Goal: Information Seeking & Learning: Learn about a topic

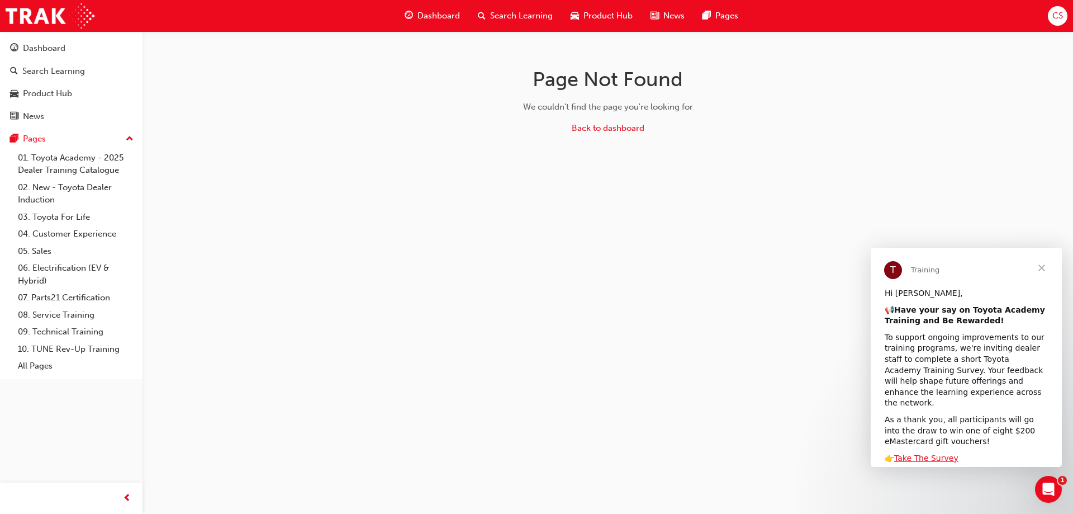
click at [1040, 266] on span "Close" at bounding box center [1042, 268] width 40 height 40
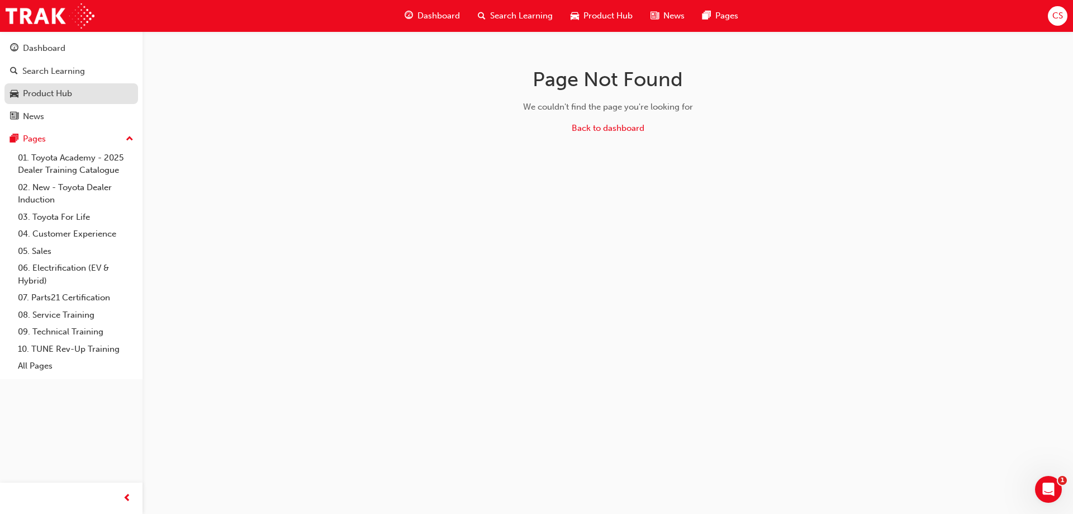
click at [61, 94] on div "Product Hub" at bounding box center [47, 93] width 49 height 13
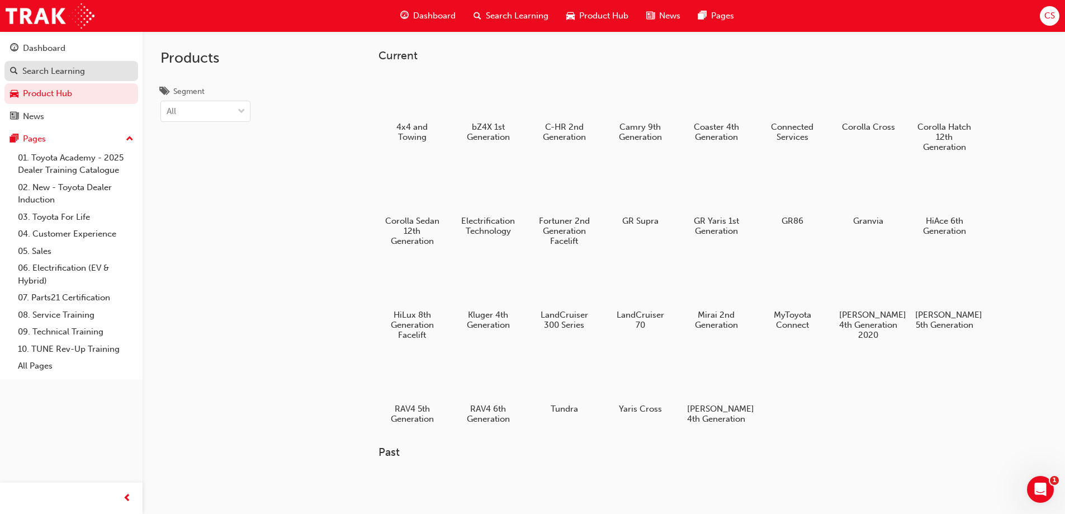
click at [42, 69] on div "Search Learning" at bounding box center [53, 71] width 63 height 13
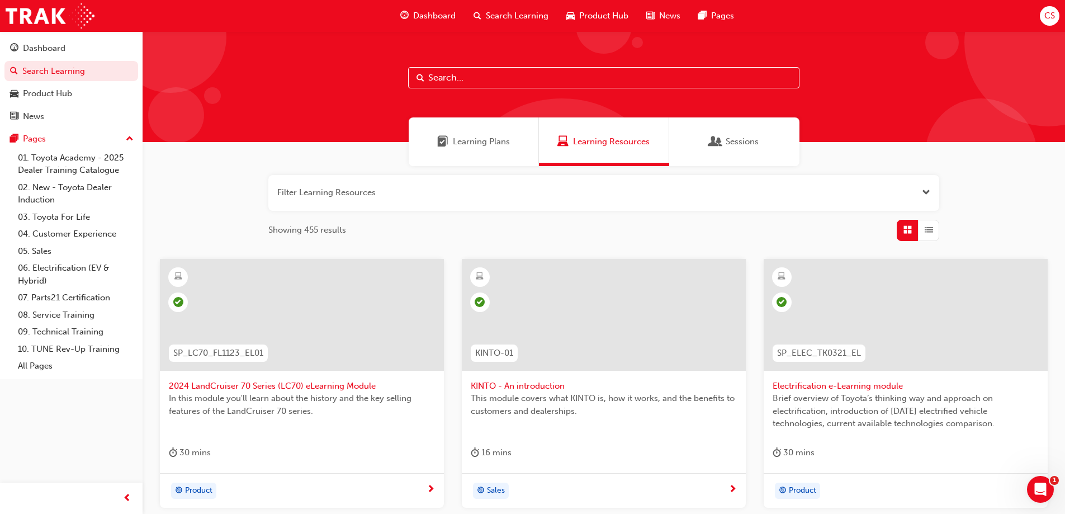
click at [434, 79] on input "text" at bounding box center [603, 77] width 391 height 21
click at [448, 80] on input "text" at bounding box center [603, 77] width 391 height 21
click at [54, 50] on div "Dashboard" at bounding box center [44, 48] width 42 height 13
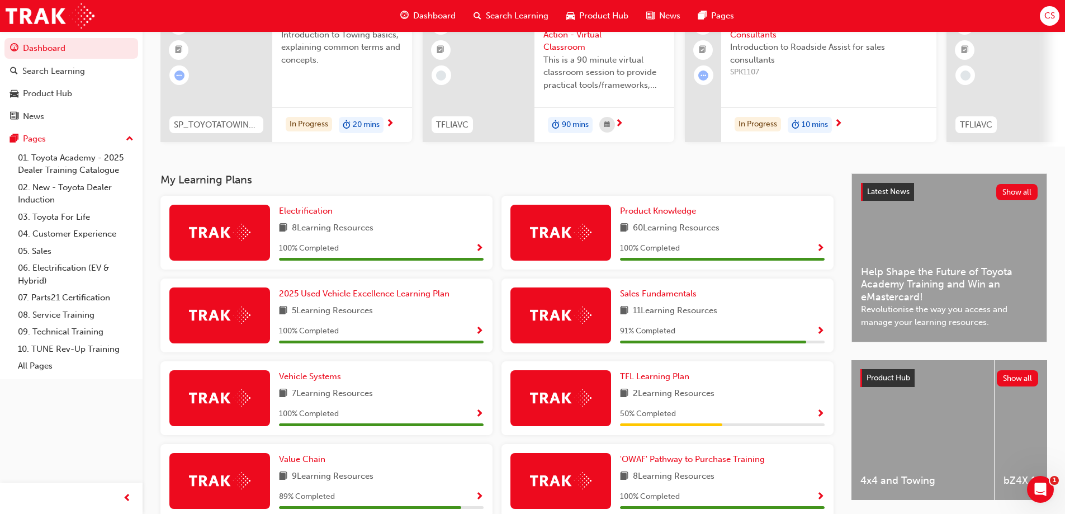
scroll to position [112, 0]
click at [649, 214] on span "Product Knowledge" at bounding box center [658, 210] width 76 height 10
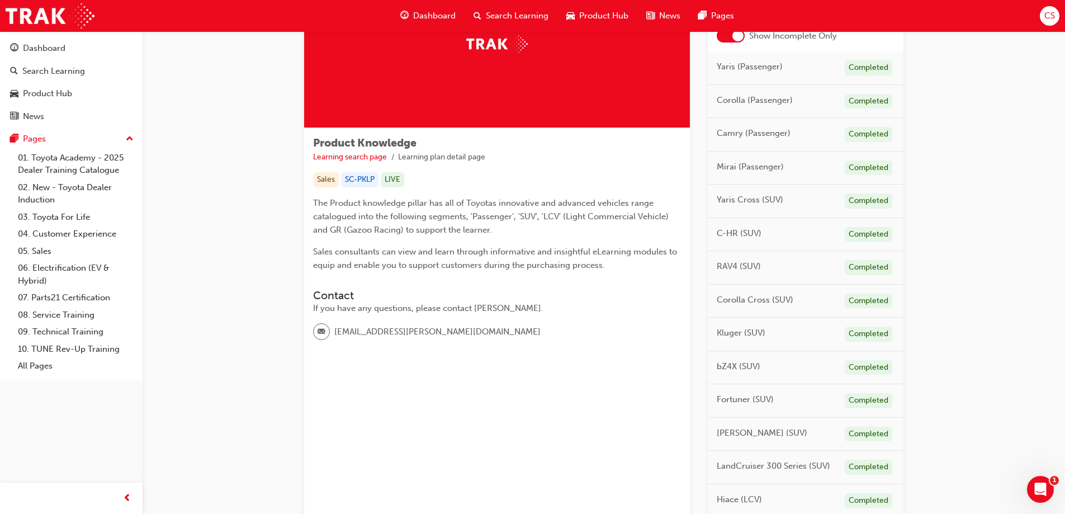
scroll to position [112, 0]
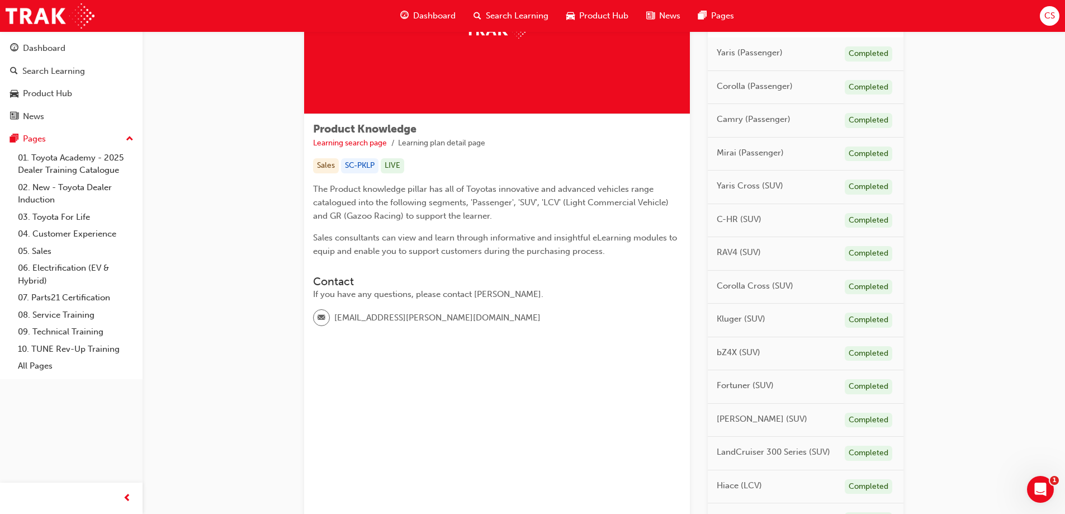
click at [741, 252] on span "RAV4 (SUV)" at bounding box center [739, 252] width 44 height 13
click at [712, 250] on div "RAV4 (SUV) Completed" at bounding box center [806, 254] width 196 height 34
click at [722, 249] on span "RAV4 (SUV)" at bounding box center [739, 252] width 44 height 13
click at [731, 251] on span "RAV4 (SUV)" at bounding box center [739, 252] width 44 height 13
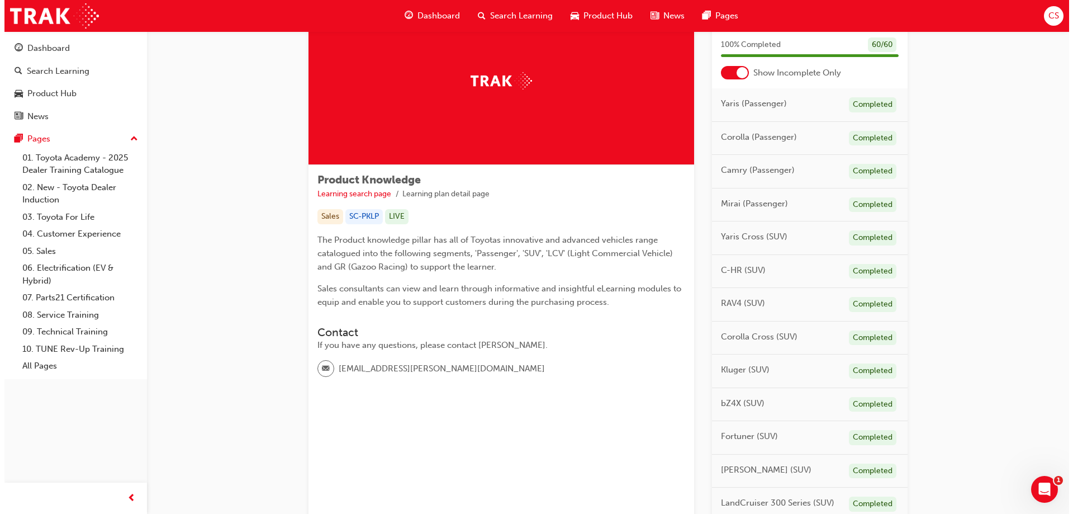
scroll to position [0, 0]
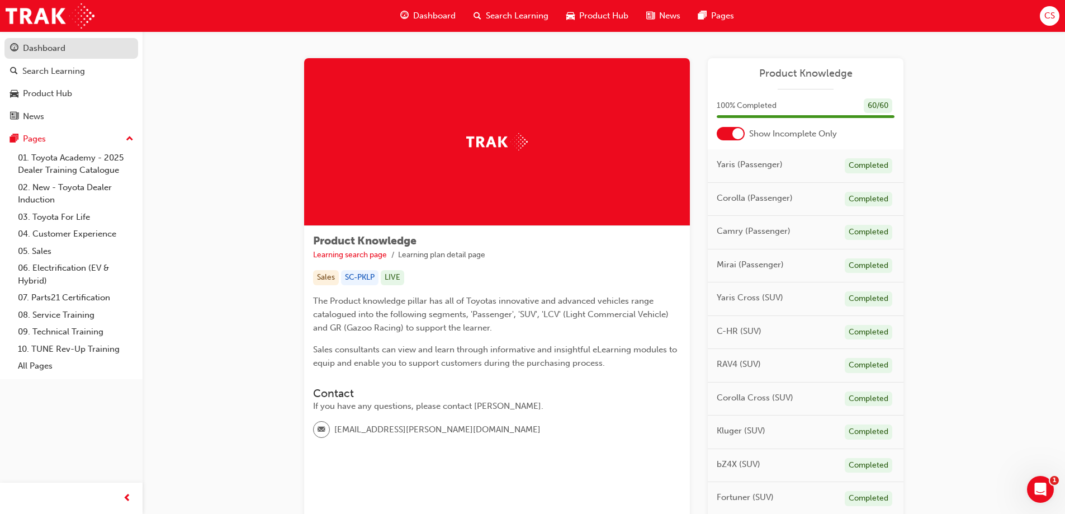
click at [40, 49] on div "Dashboard" at bounding box center [44, 48] width 42 height 13
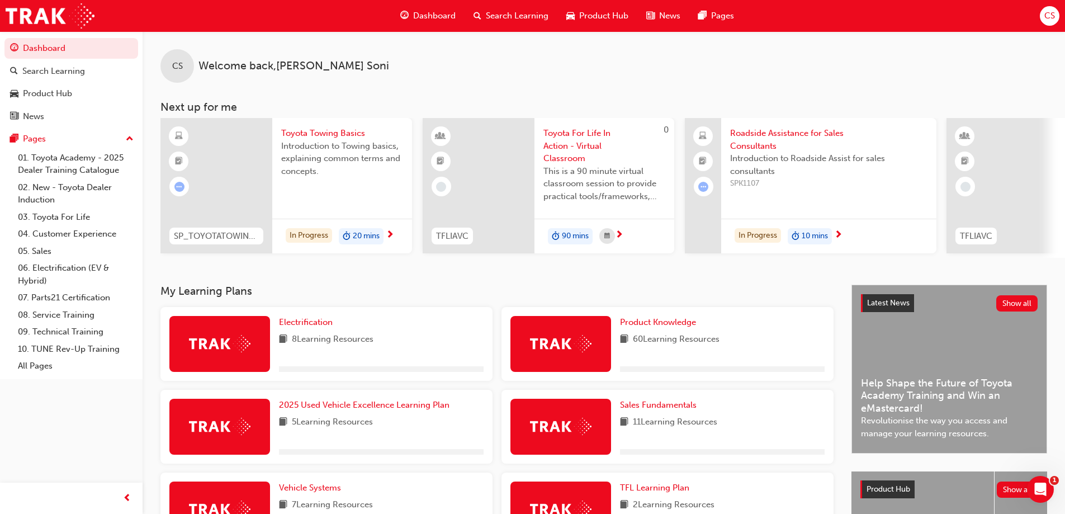
click at [479, 13] on span "search-icon" at bounding box center [478, 16] width 8 height 14
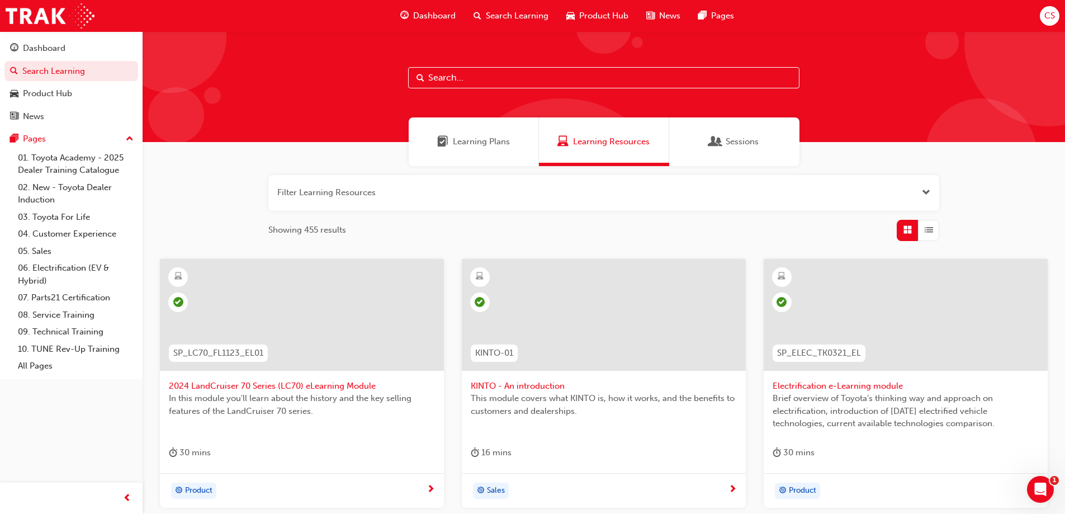
click at [445, 74] on input "text" at bounding box center [603, 77] width 391 height 21
type input "rav4"
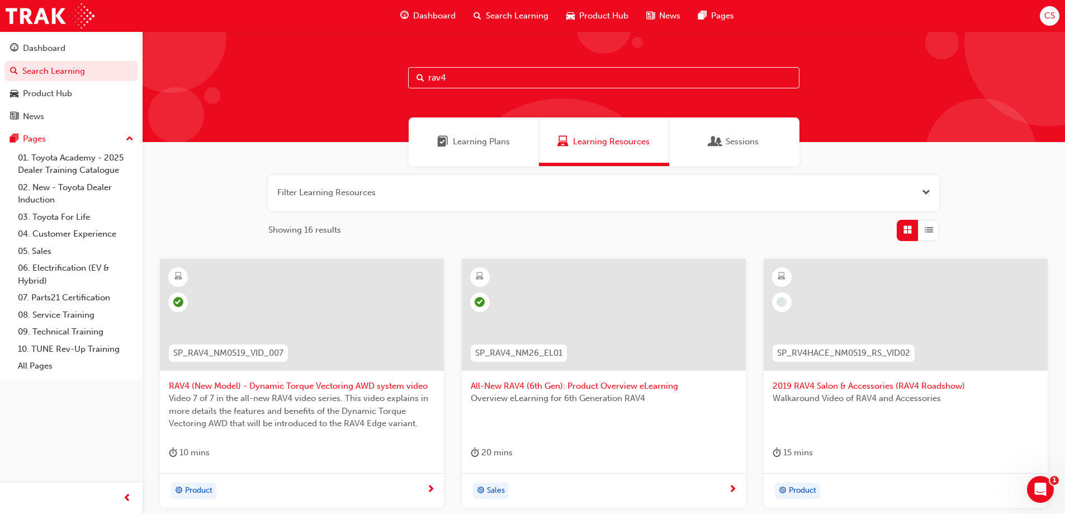
click at [311, 311] on div at bounding box center [302, 315] width 284 height 112
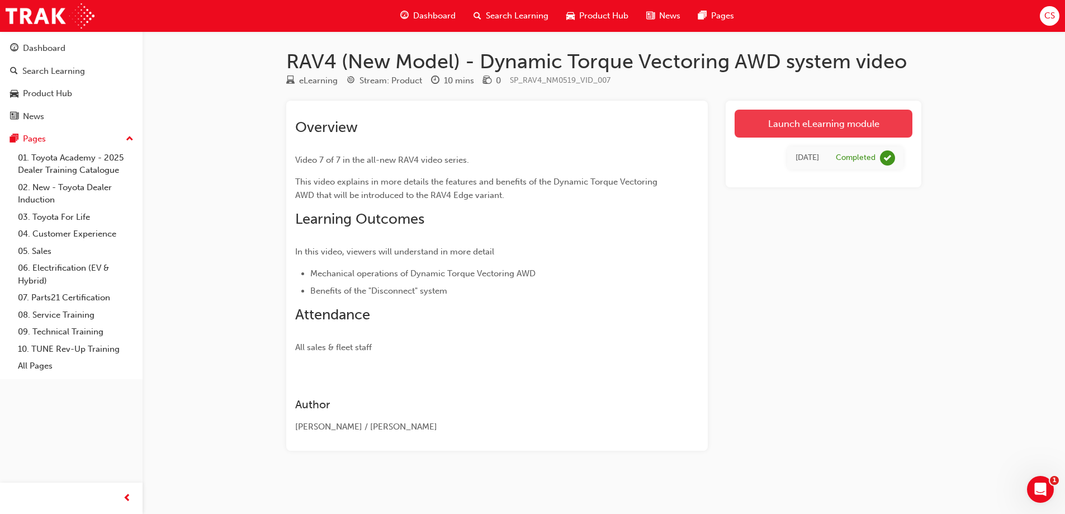
click at [829, 119] on link "Launch eLearning module" at bounding box center [824, 124] width 178 height 28
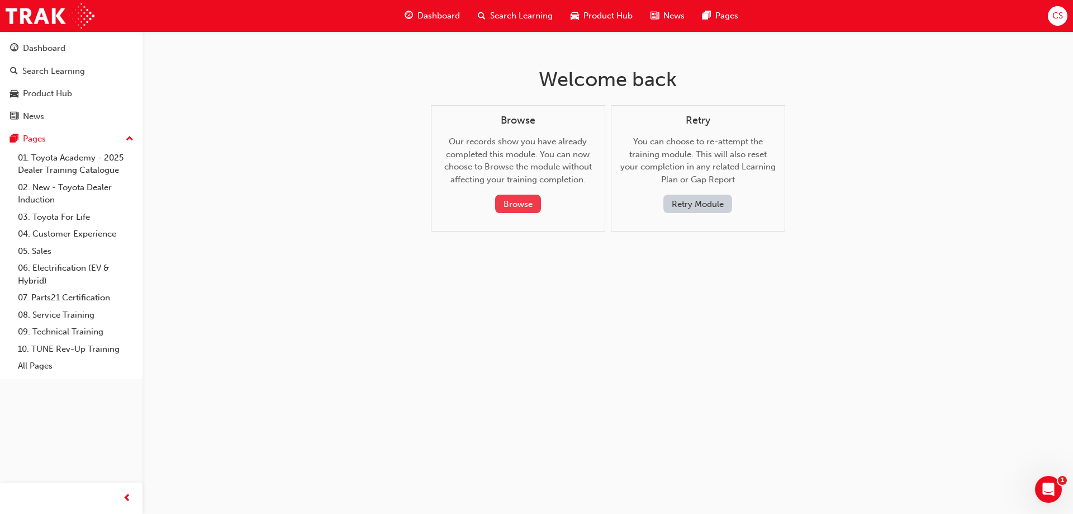
click at [531, 200] on button "Browse" at bounding box center [518, 204] width 46 height 18
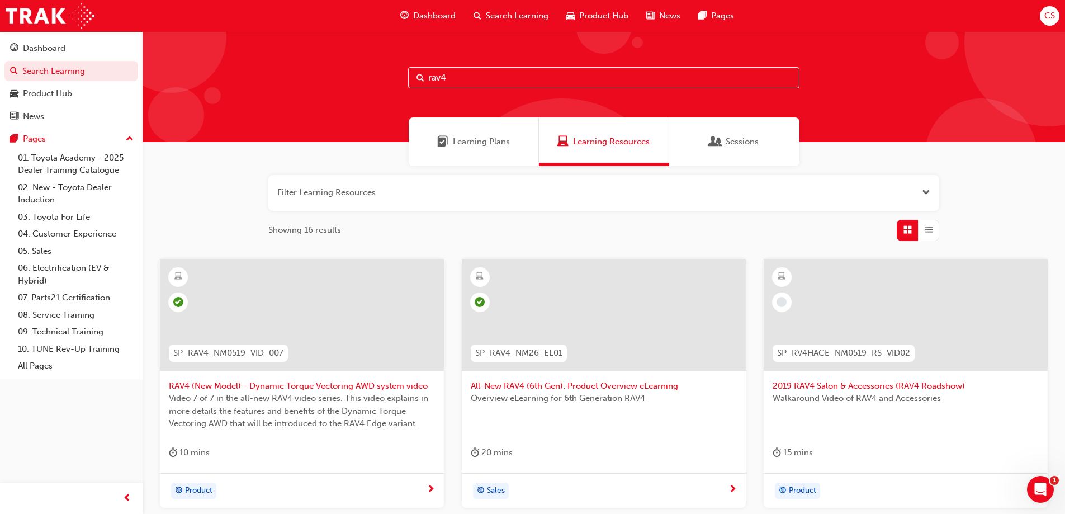
click at [547, 385] on span "All-New RAV4 (6th Gen): Product Overview eLearning" at bounding box center [604, 386] width 266 height 13
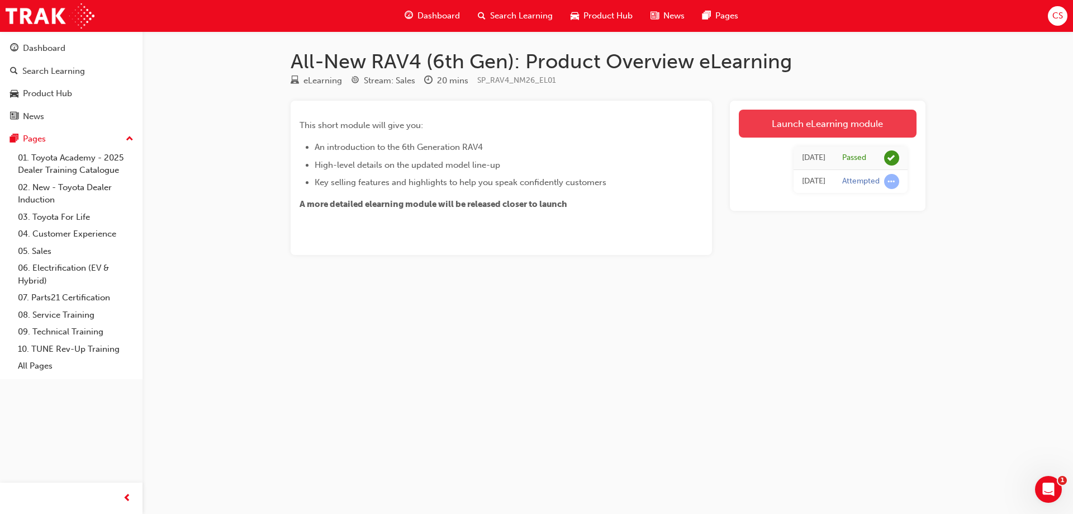
click at [783, 126] on link "Launch eLearning module" at bounding box center [828, 124] width 178 height 28
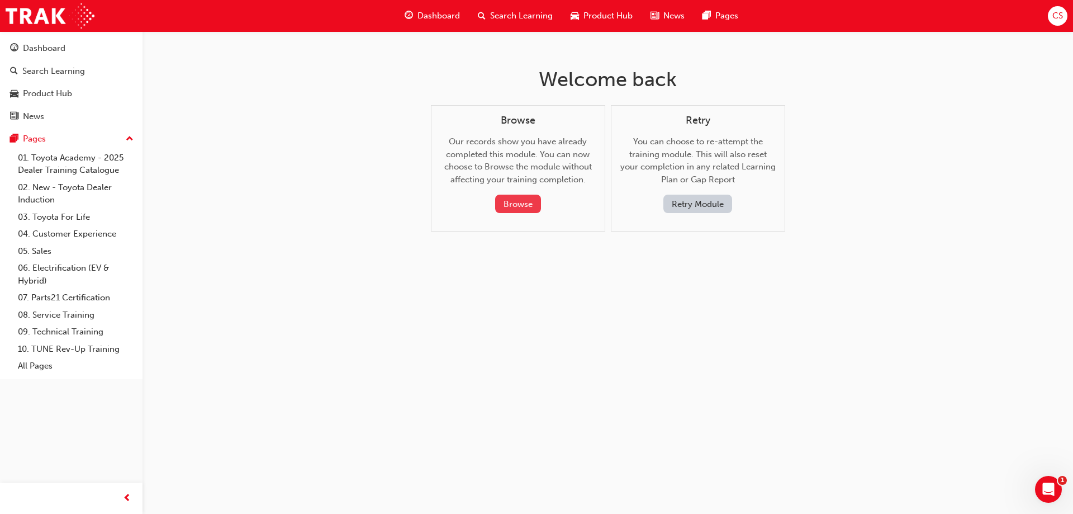
click at [529, 206] on button "Browse" at bounding box center [518, 204] width 46 height 18
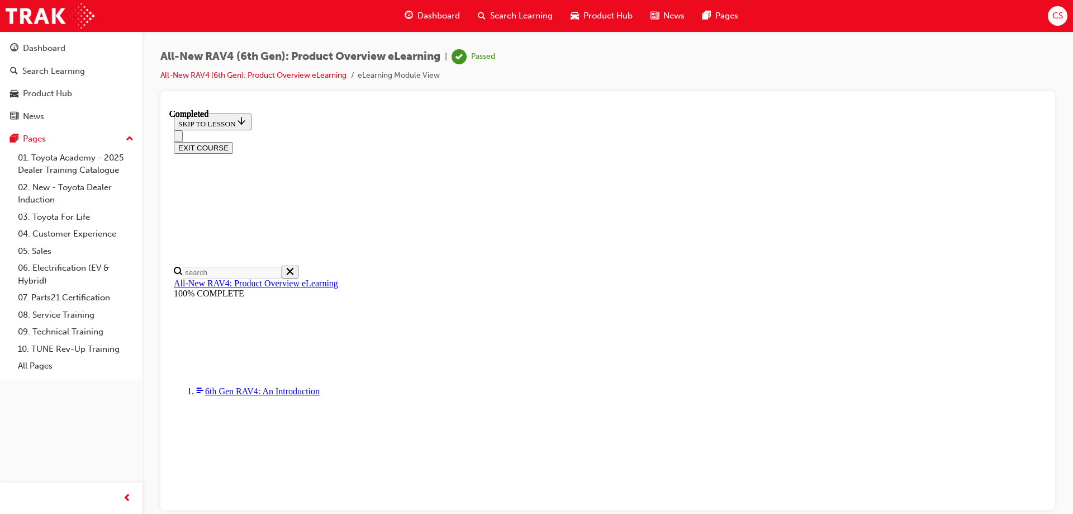
scroll to position [347, 0]
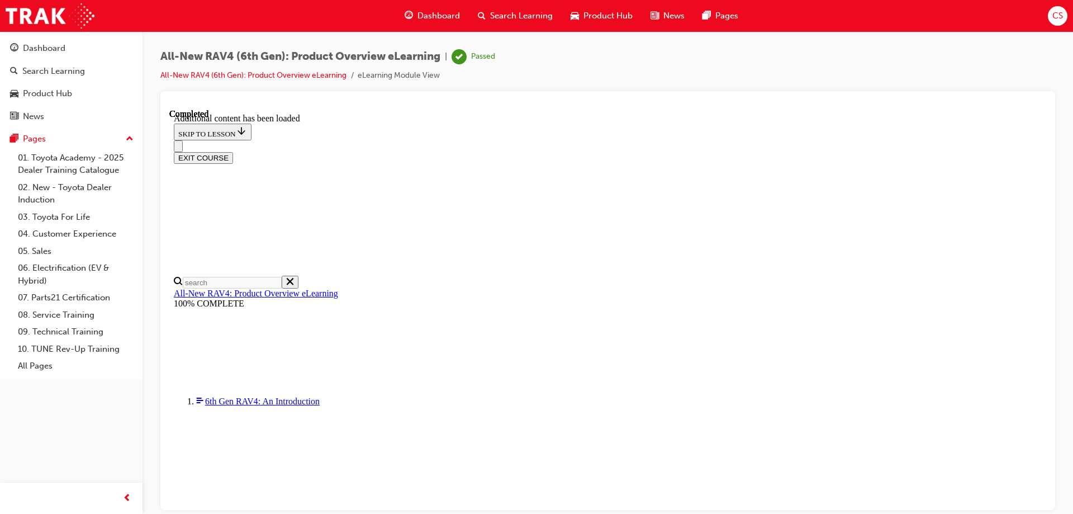
scroll to position [1677, 0]
